Goal: Task Accomplishment & Management: Manage account settings

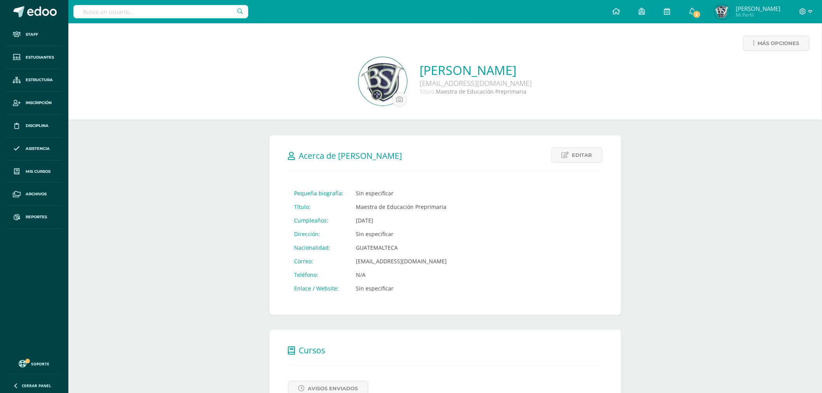
click at [197, 12] on input "text" at bounding box center [160, 11] width 175 height 13
type input "criterios"
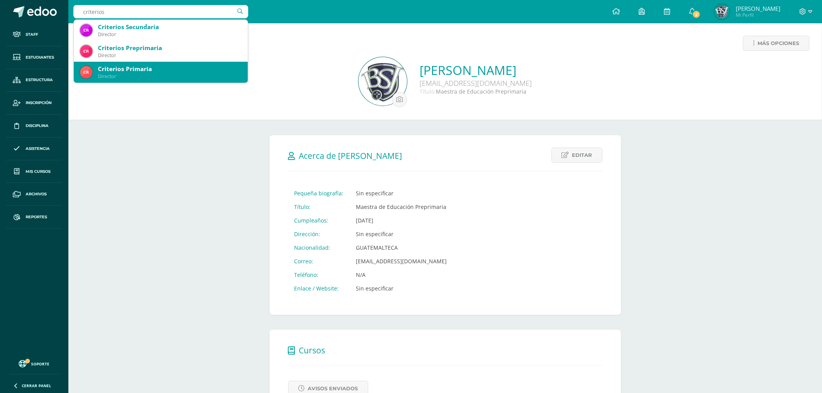
click at [149, 63] on div "Criterios Primaria Director" at bounding box center [161, 72] width 162 height 21
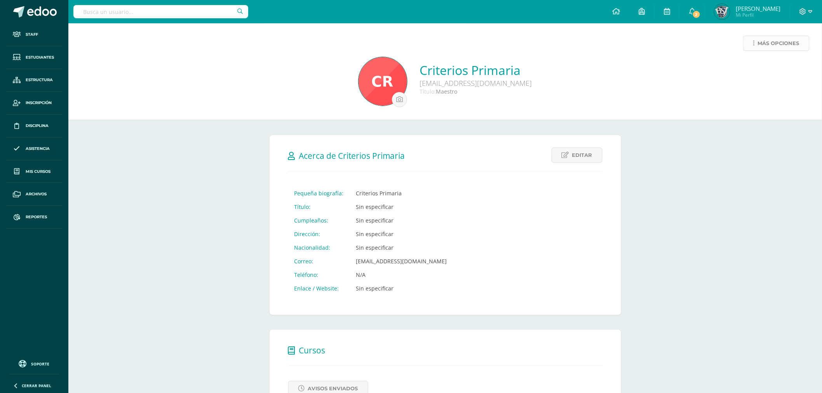
click at [752, 47] on link "Más opciones" at bounding box center [776, 43] width 66 height 15
click at [759, 70] on link "Generar contraseña" at bounding box center [762, 69] width 80 height 12
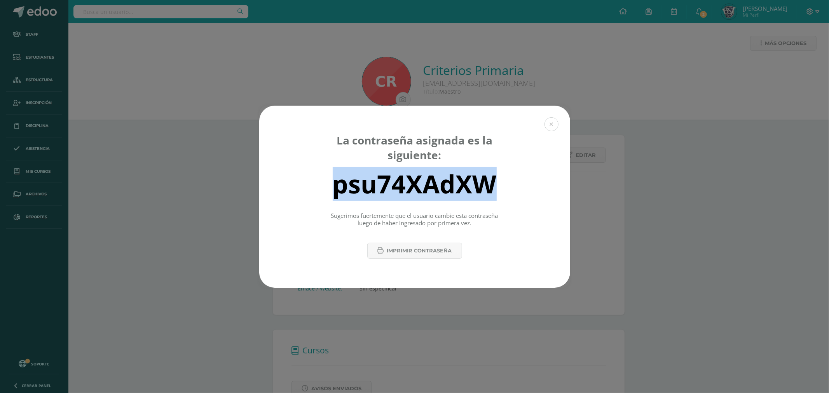
drag, startPoint x: 407, startPoint y: 185, endPoint x: 494, endPoint y: 191, distance: 87.7
click at [494, 191] on div "psu74XAdXW" at bounding box center [415, 184] width 284 height 31
copy div "psu74XAdXW"
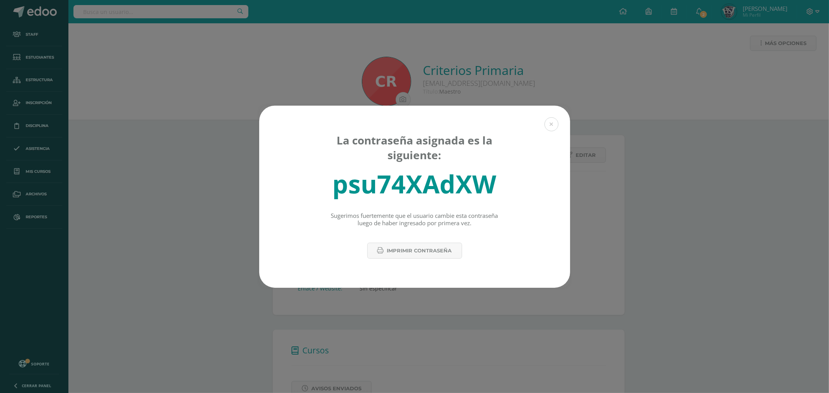
drag, startPoint x: 698, startPoint y: 227, endPoint x: 654, endPoint y: 229, distance: 44.0
click at [695, 228] on div "La contraseña asignada es la siguiente: psu74XAdXW Sugerimos fuertemente que el…" at bounding box center [414, 197] width 823 height 182
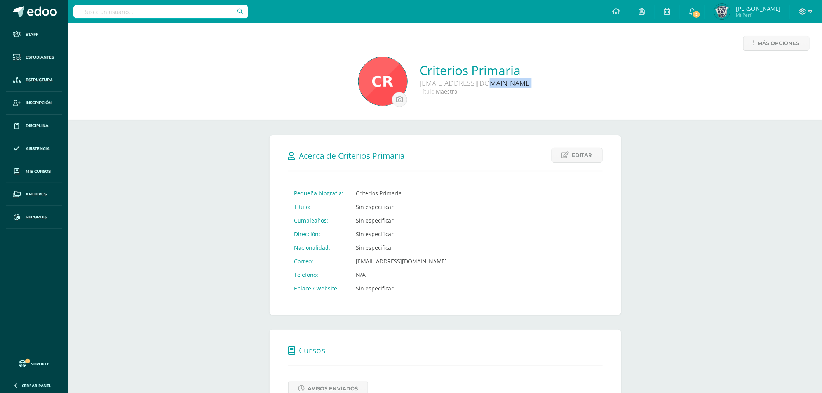
drag, startPoint x: 414, startPoint y: 83, endPoint x: 541, endPoint y: 82, distance: 127.9
click at [541, 82] on div "Criterios Primaria [EMAIL_ADDRESS][DOMAIN_NAME] Título: Maestro" at bounding box center [446, 82] width 742 height 50
drag, startPoint x: 508, startPoint y: 124, endPoint x: 452, endPoint y: 108, distance: 57.4
click at [503, 124] on div "Editar Cancelar Guardar Acerca de Criterios Primaria Pequeña biografía: Criteri…" at bounding box center [445, 309] width 383 height 378
drag, startPoint x: 411, startPoint y: 86, endPoint x: 542, endPoint y: 82, distance: 130.6
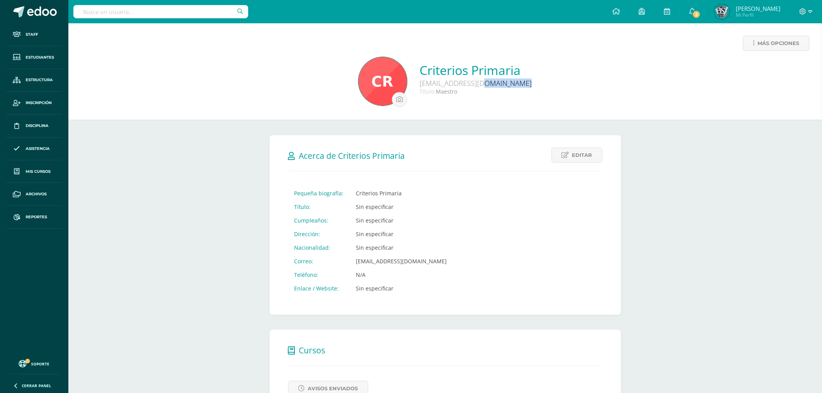
click at [542, 82] on div "Criterios Primaria [EMAIL_ADDRESS][DOMAIN_NAME] Título: Maestro" at bounding box center [446, 82] width 742 height 50
copy div "[EMAIL_ADDRESS][DOMAIN_NAME]"
click at [759, 48] on span "Más opciones" at bounding box center [779, 43] width 42 height 14
click at [768, 70] on link "Generar contraseña" at bounding box center [762, 69] width 80 height 12
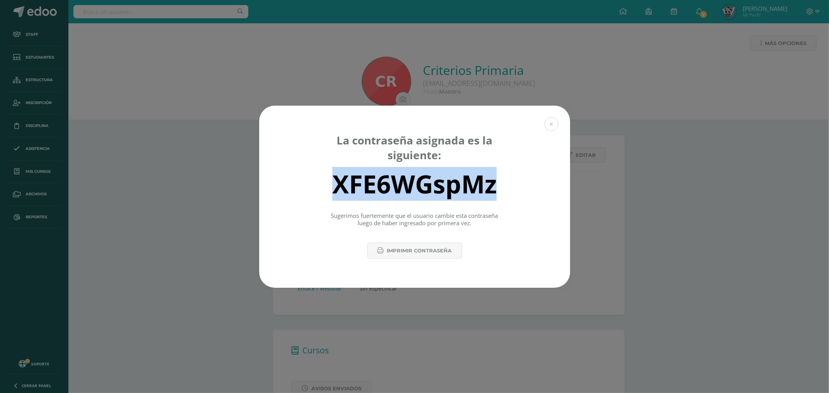
drag, startPoint x: 505, startPoint y: 181, endPoint x: 302, endPoint y: 191, distance: 203.5
click at [301, 191] on div "XFE6WGspMz" at bounding box center [415, 184] width 284 height 31
copy div "XFE6WGspMz"
click at [549, 123] on button at bounding box center [551, 124] width 14 height 14
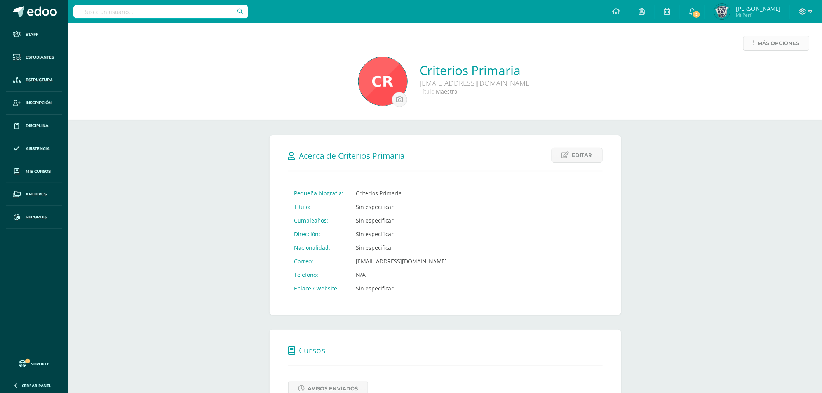
click at [763, 40] on span "Más opciones" at bounding box center [779, 43] width 42 height 14
click at [756, 67] on link "Generar contraseña" at bounding box center [762, 69] width 80 height 12
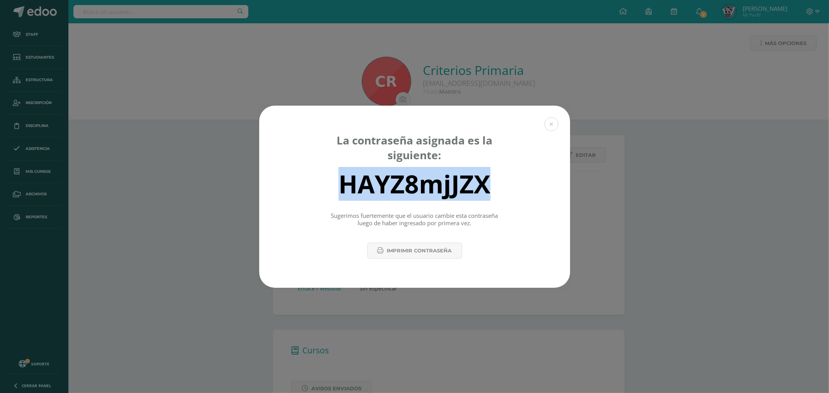
drag, startPoint x: 489, startPoint y: 180, endPoint x: 335, endPoint y: 177, distance: 154.3
click at [335, 177] on div "HAYZ8mjJZX" at bounding box center [415, 184] width 284 height 31
copy div "HAYZ8mjJZX"
click at [557, 120] on button at bounding box center [551, 124] width 14 height 14
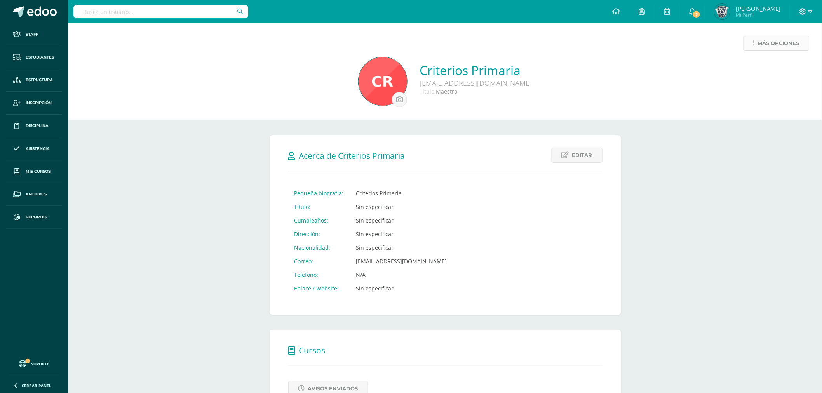
click at [752, 44] on link "Más opciones" at bounding box center [776, 43] width 66 height 15
click at [764, 69] on link "Generar contraseña" at bounding box center [762, 69] width 80 height 12
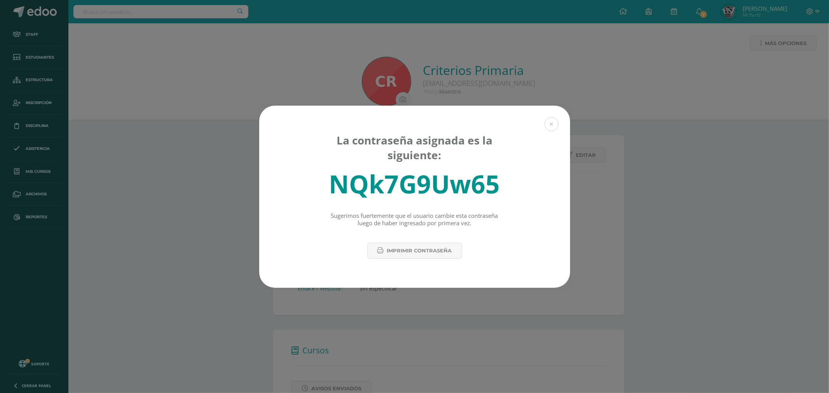
drag, startPoint x: 326, startPoint y: 183, endPoint x: 334, endPoint y: 183, distance: 7.8
click at [334, 183] on div "NQk7G9Uw65" at bounding box center [415, 184] width 284 height 31
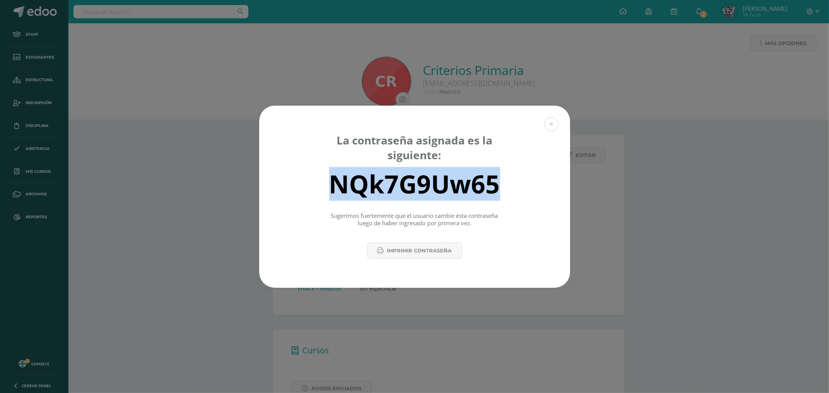
drag, startPoint x: 332, startPoint y: 179, endPoint x: 500, endPoint y: 185, distance: 168.0
click at [500, 185] on div "NQk7G9Uw65" at bounding box center [415, 184] width 284 height 31
copy div "NQk7G9Uw65"
click at [547, 126] on button at bounding box center [551, 124] width 14 height 14
